Goal: Use online tool/utility: Utilize a website feature to perform a specific function

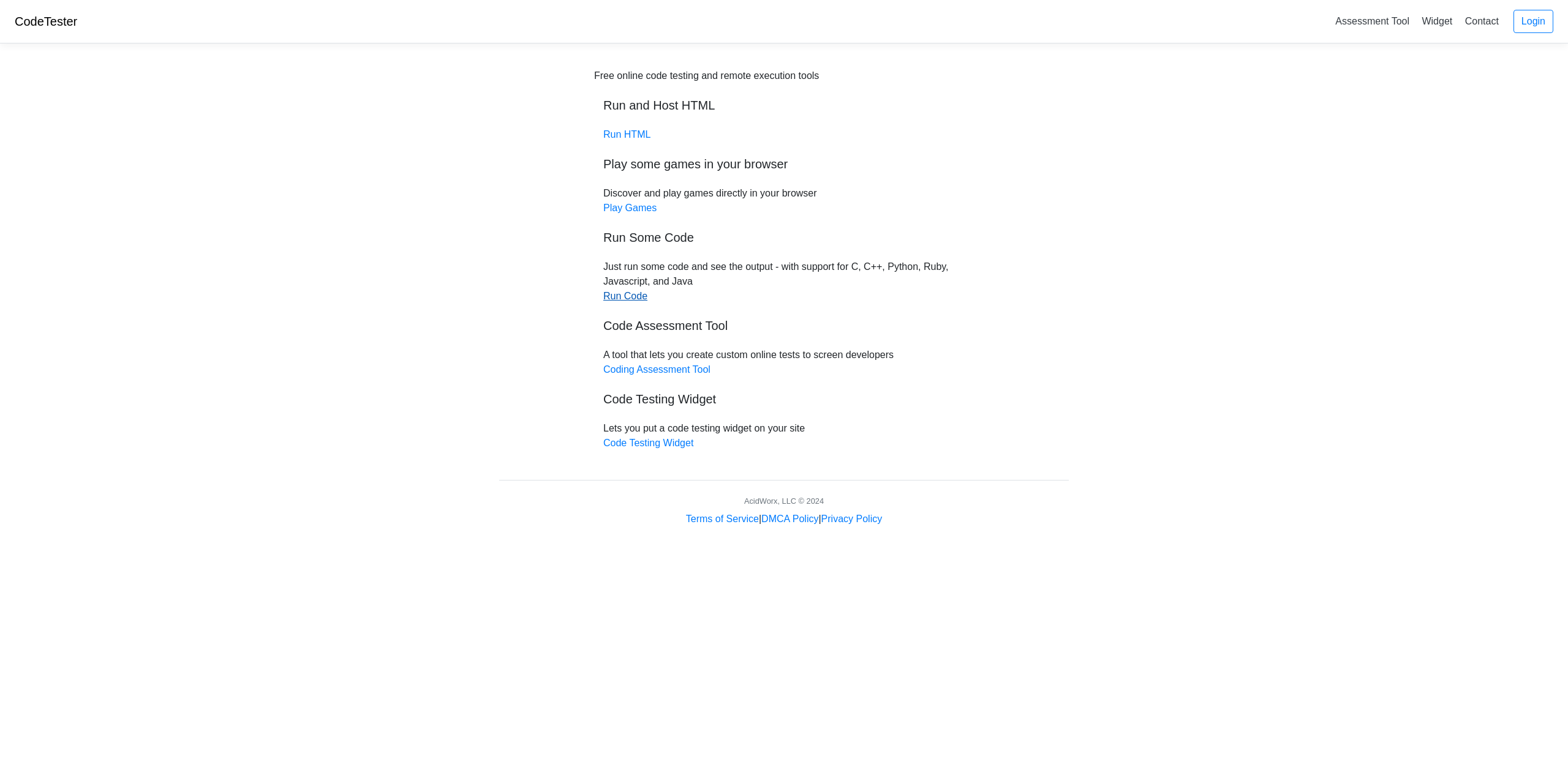
click at [616, 298] on link "Run Code" at bounding box center [626, 296] width 44 height 10
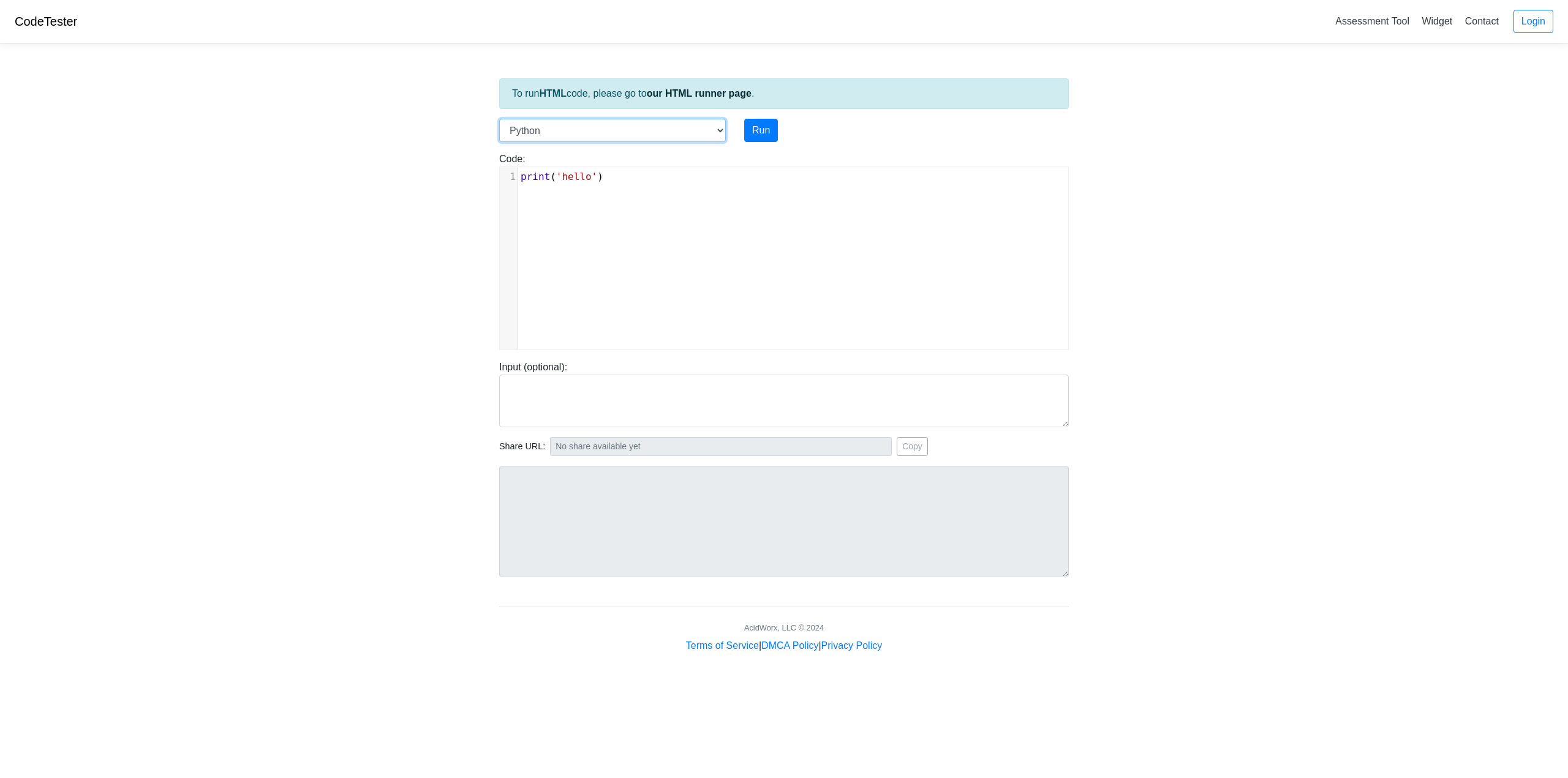
click at [589, 123] on select "C C++ Go Java Javascript Python Ruby" at bounding box center [613, 131] width 227 height 23
select select "c"
click at [499, 119] on select "C C++ Go Java Javascript Python Ruby" at bounding box center [613, 131] width 227 height 23
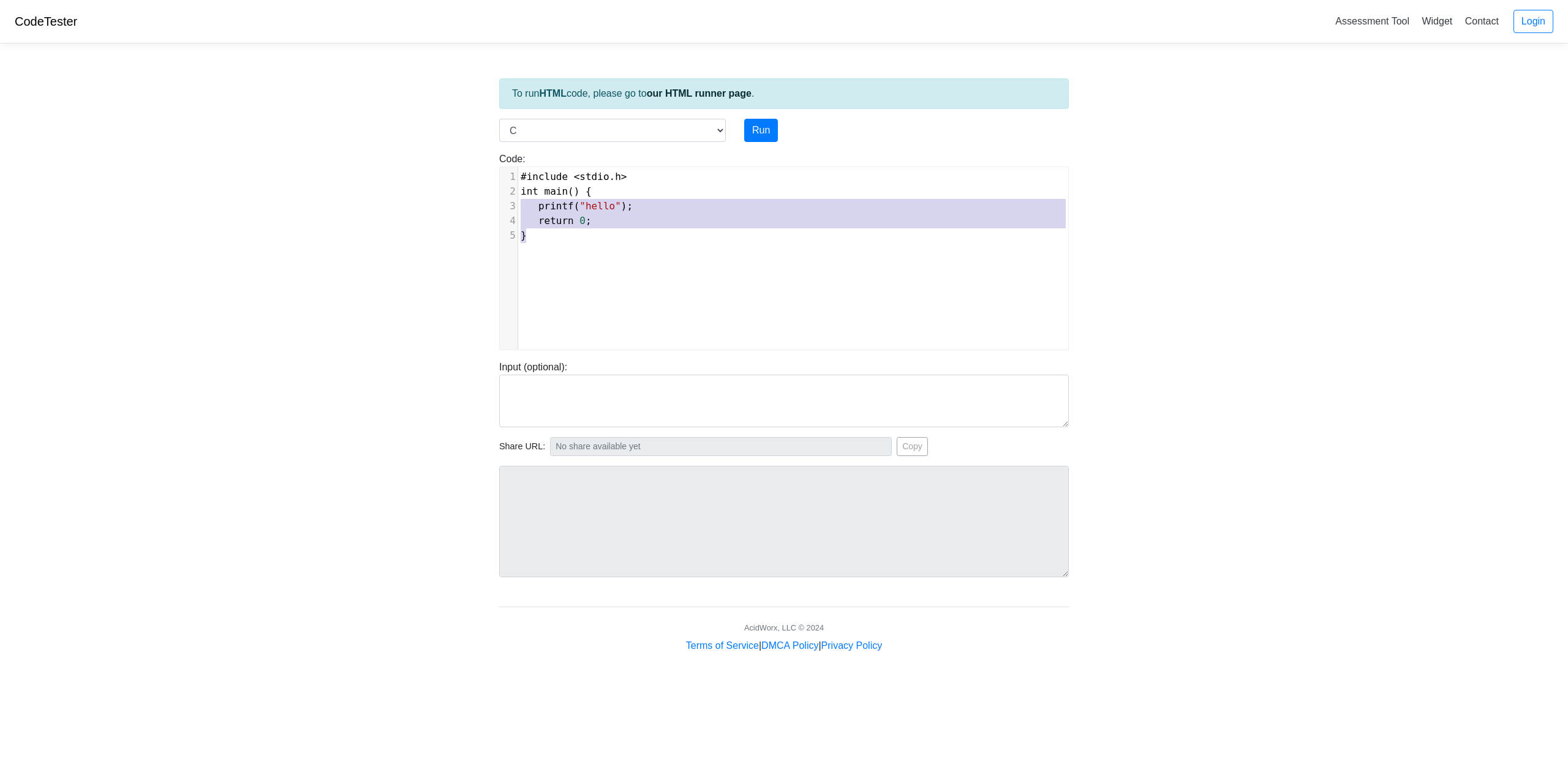
type textarea "#include <stdio.h> int main() { printf("hello"); return 0; }"
drag, startPoint x: 685, startPoint y: 277, endPoint x: 341, endPoint y: 130, distance: 374.1
click at [341, 130] on body "CodeTester Assessment Tool Widget Contact Login To run HTML code, please go to …" at bounding box center [784, 326] width 1568 height 653
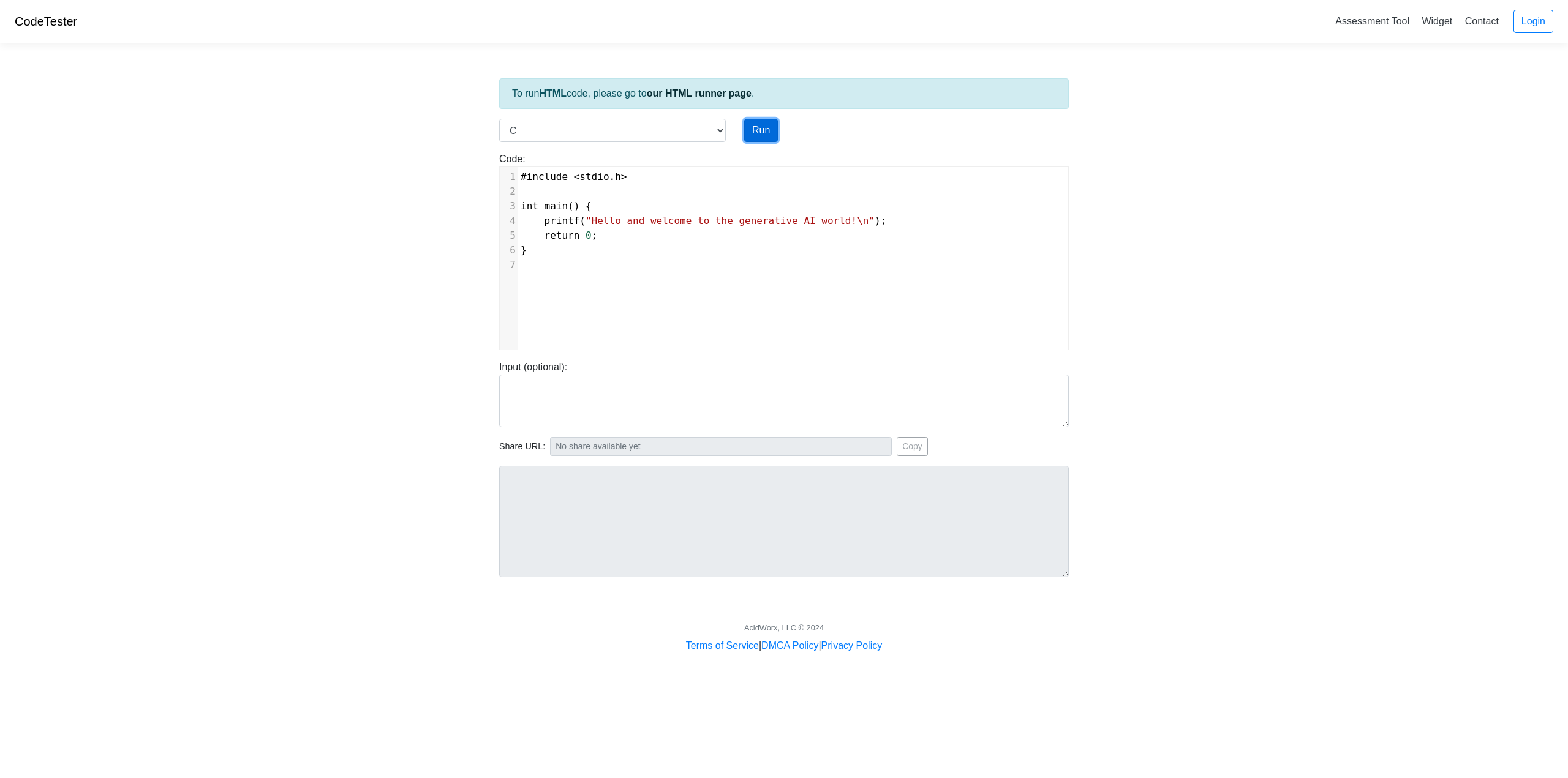
click at [761, 133] on button "Run" at bounding box center [761, 131] width 34 height 23
type input "https://codetester.io/runner?s=wBX9oqerW5"
type textarea "Stdout: Hello and welcome to the generative AI world!"
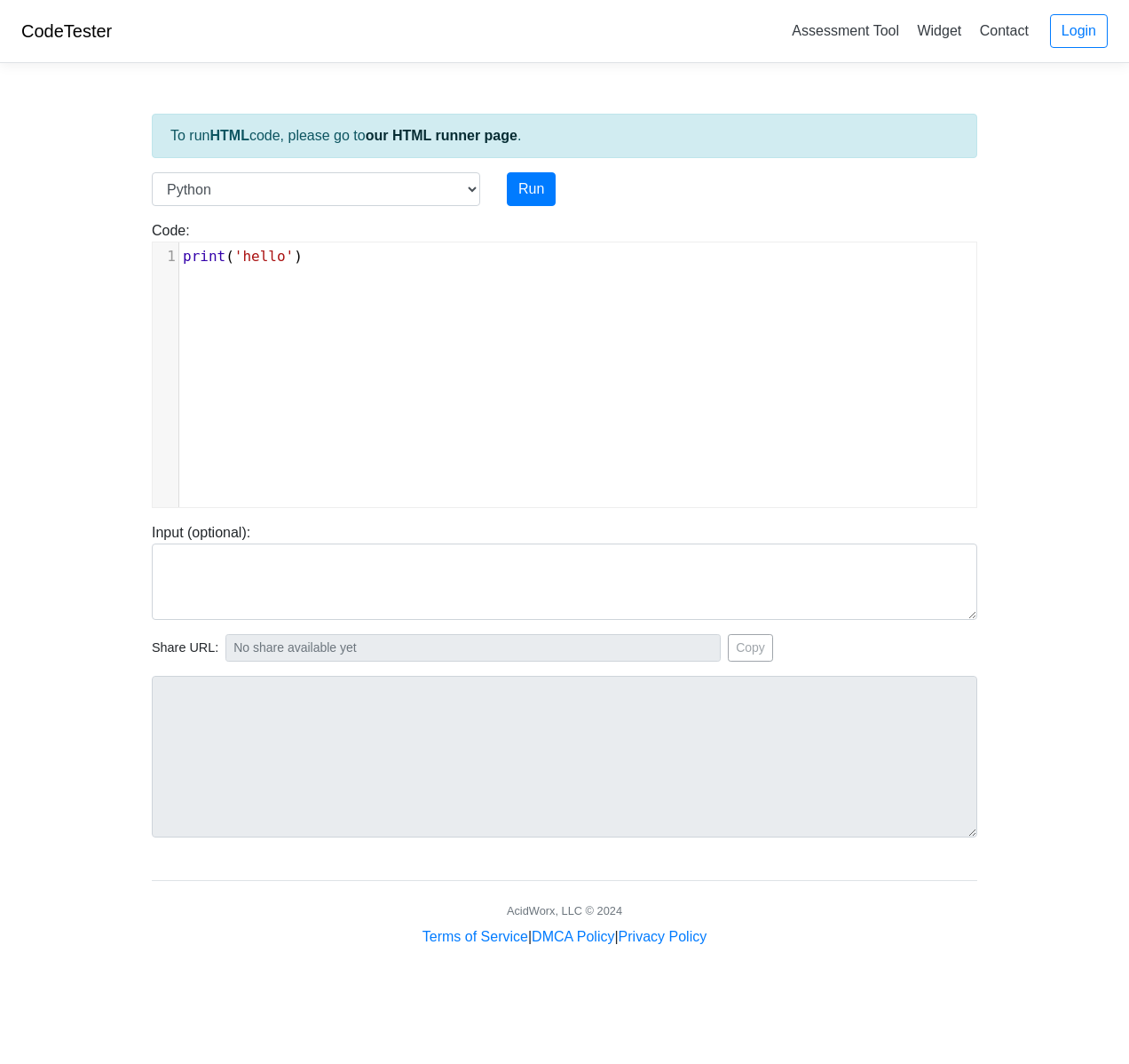
scroll to position [7, 0]
type textarea "print('hello')"
drag, startPoint x: 355, startPoint y: 289, endPoint x: 59, endPoint y: 263, distance: 297.1
click at [60, 262] on body "CodeTester Assessment Tool Widget Contact Login To run HTML code, please go to …" at bounding box center [564, 473] width 1129 height 947
paste textarea
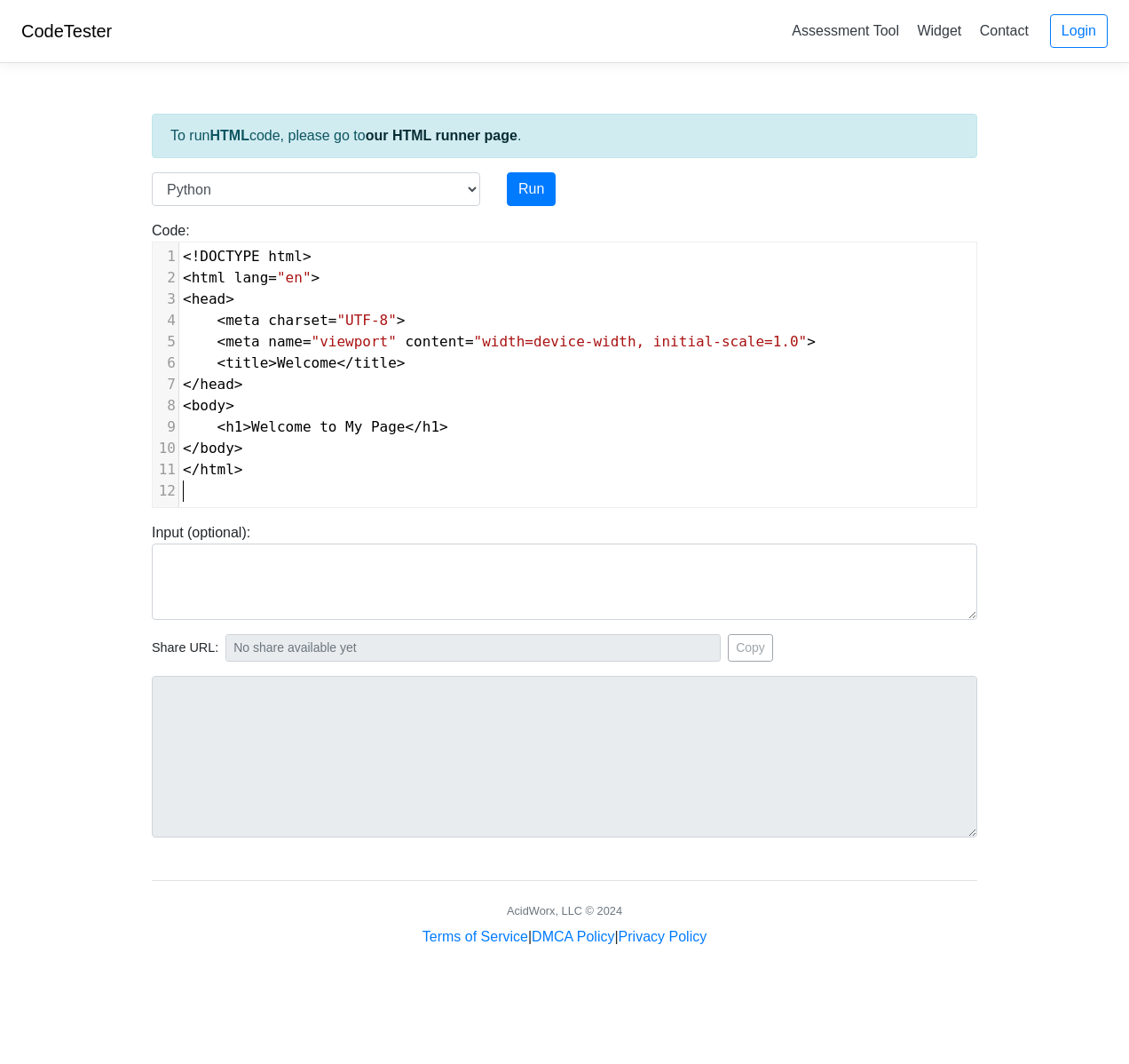
scroll to position [20, 0]
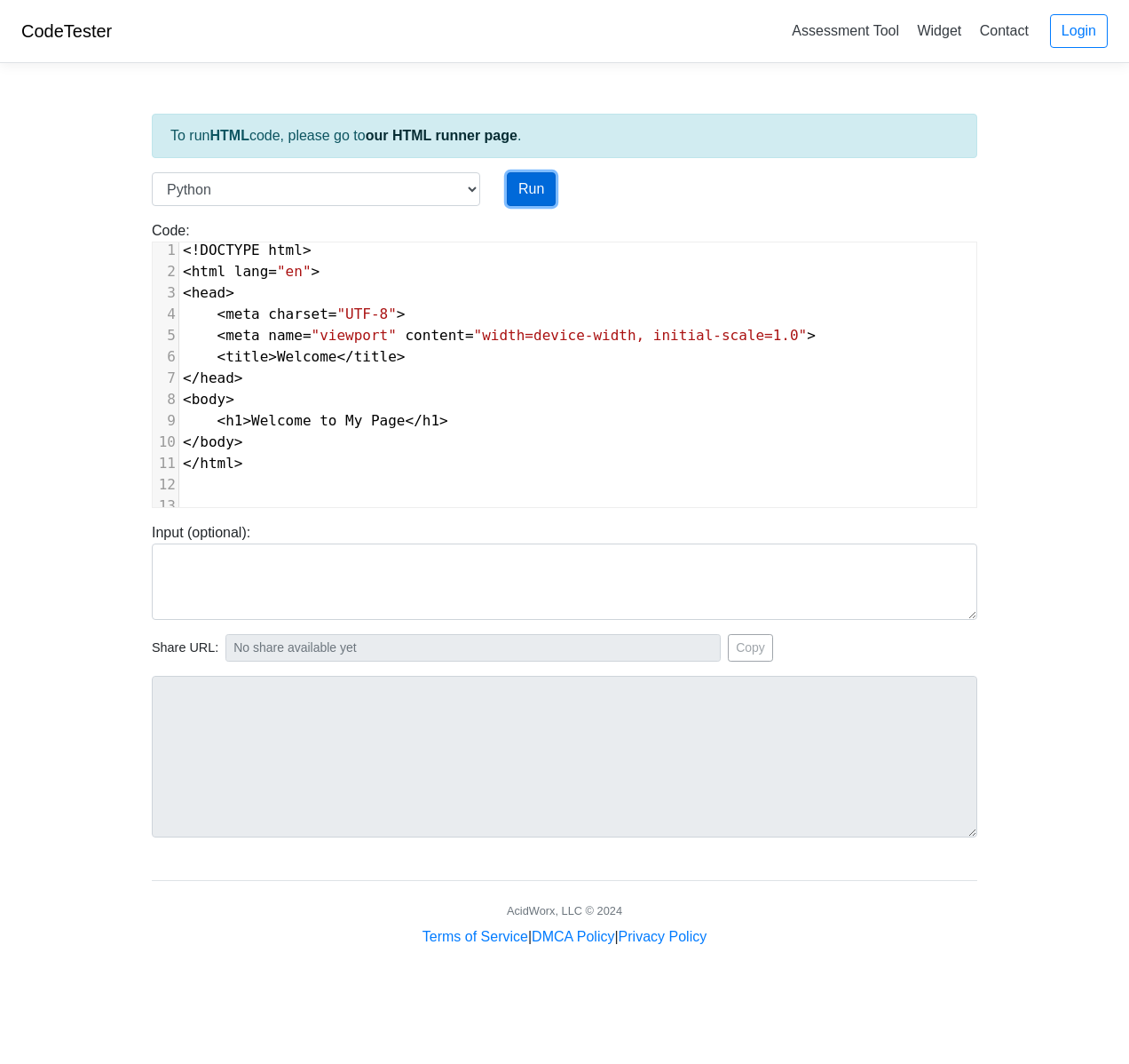
click at [550, 199] on button "Run" at bounding box center [531, 189] width 49 height 34
type input "https://codetester.io/runner?s=GJXeZ232zR"
type textarea "Submission status: Runtime Error (NZEC) Stderr: File "script.py", line 1 <!DOCT…"
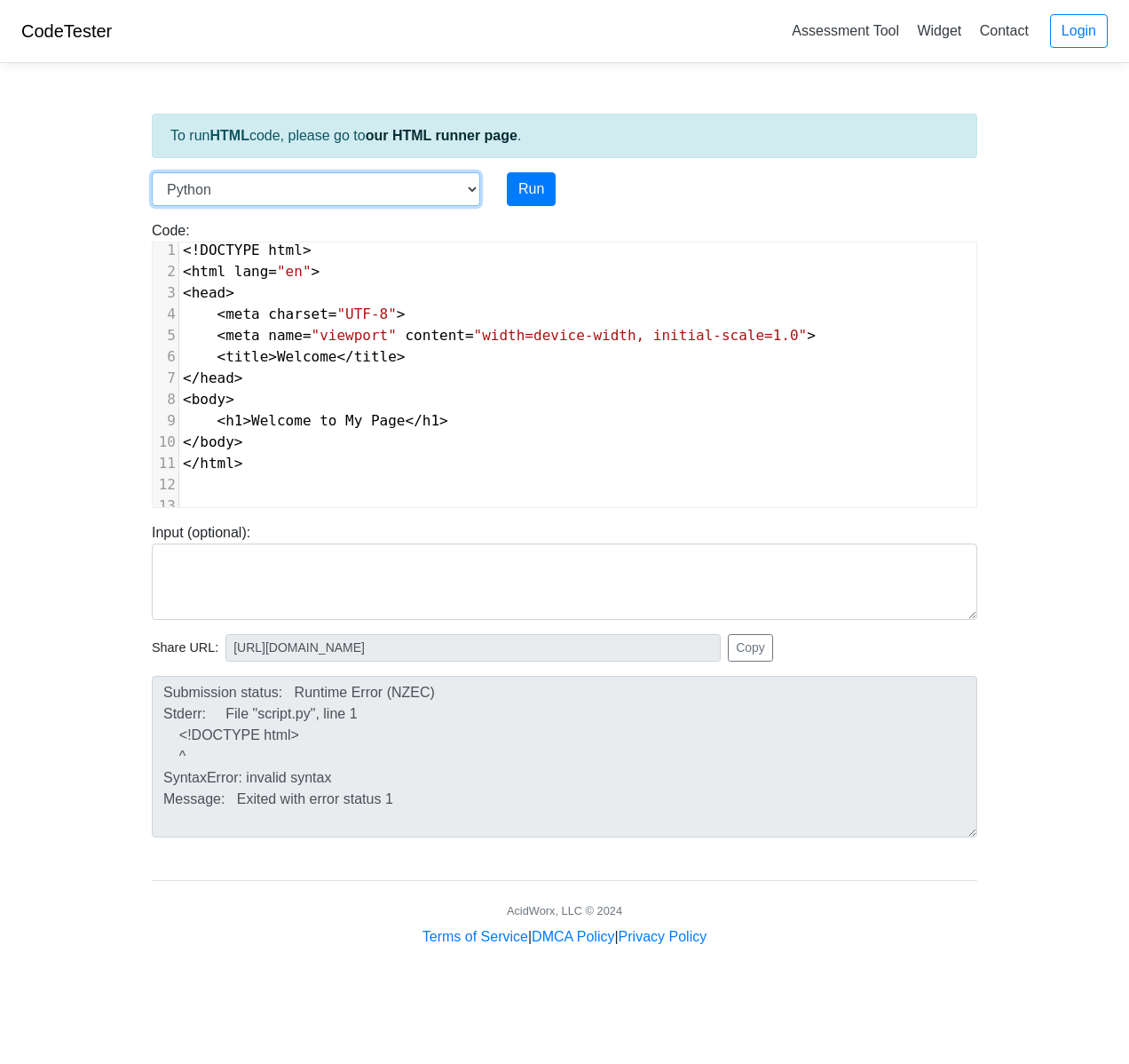
click at [284, 185] on select "C C++ Go Java Javascript Python Ruby" at bounding box center [316, 189] width 329 height 34
select select "java"
click at [152, 172] on select "C C++ Go Java Javascript Python Ruby" at bounding box center [316, 189] width 329 height 34
